Goal: Task Accomplishment & Management: Manage account settings

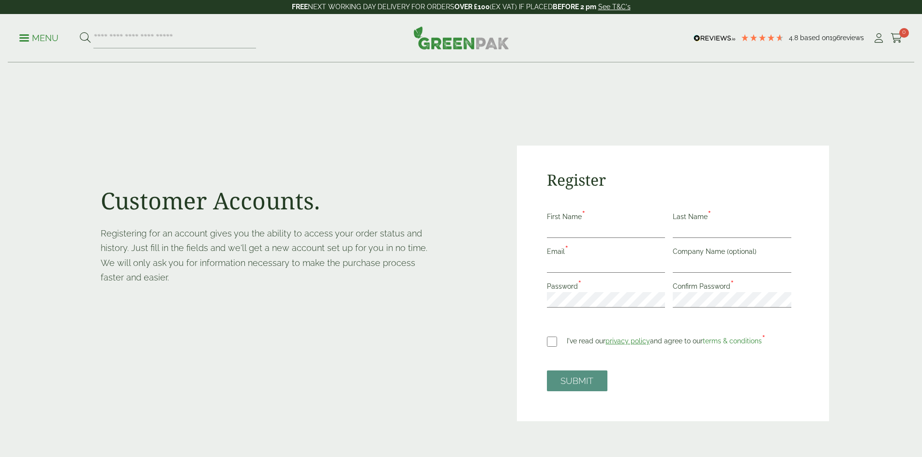
click at [879, 40] on icon at bounding box center [879, 38] width 12 height 10
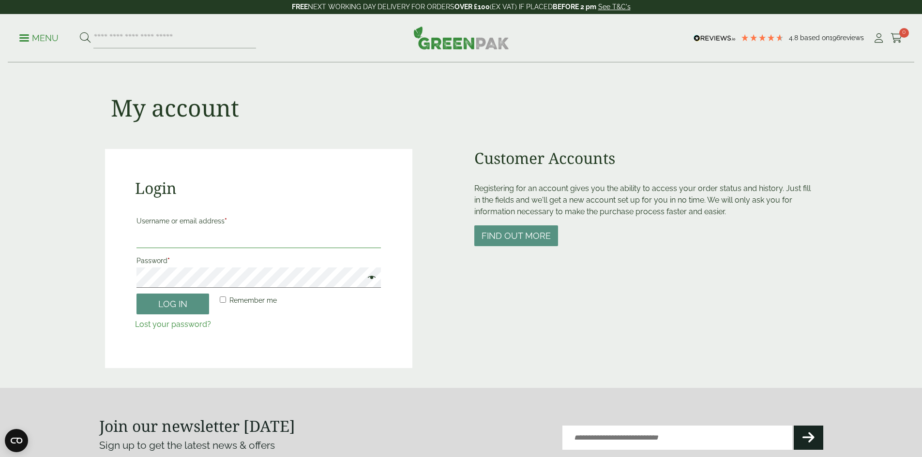
click at [227, 239] on input "Username or email address *" at bounding box center [258, 238] width 244 height 20
type input "**********"
click at [172, 306] on button "Log in" at bounding box center [172, 304] width 73 height 21
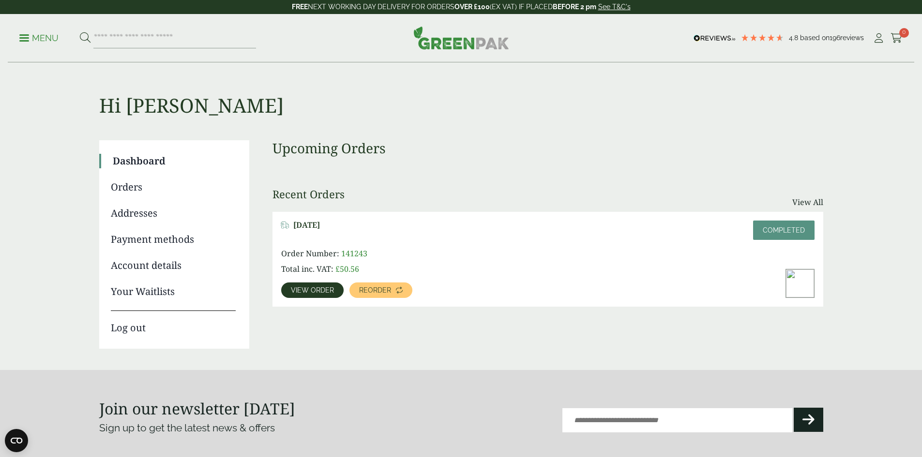
click at [136, 216] on link "Addresses" at bounding box center [173, 213] width 125 height 15
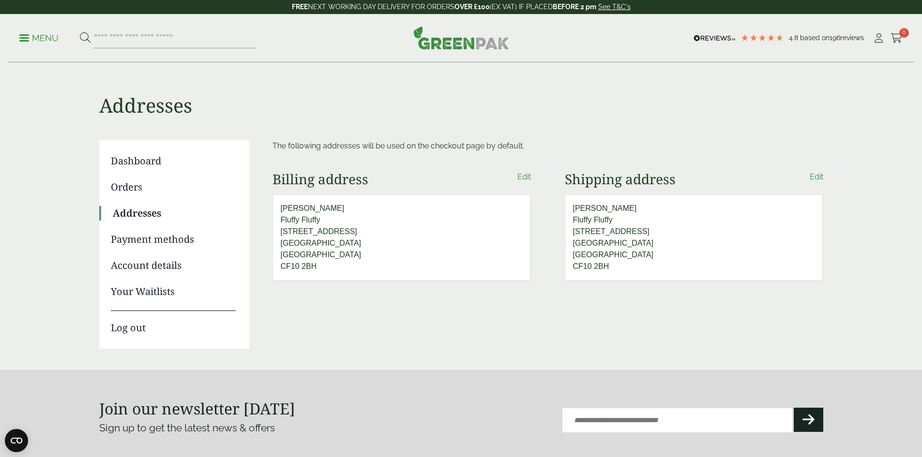
click at [151, 239] on link "Payment methods" at bounding box center [173, 239] width 125 height 15
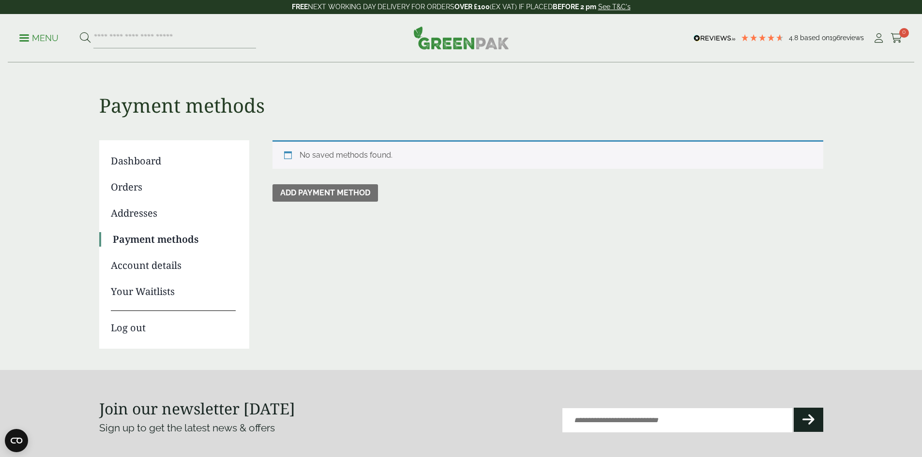
click at [124, 182] on link "Orders" at bounding box center [173, 187] width 125 height 15
